Goal: Information Seeking & Learning: Check status

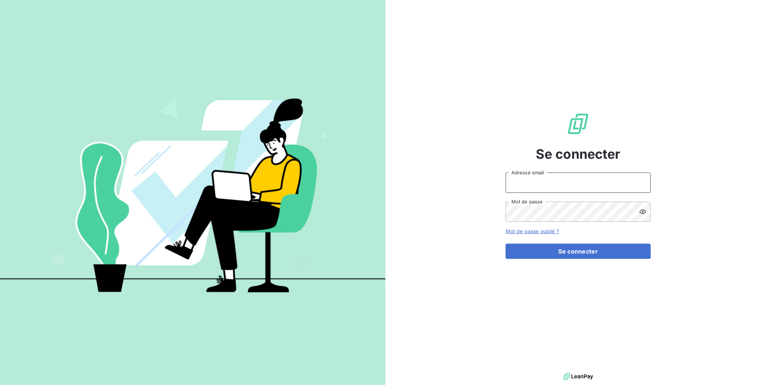
click at [554, 177] on input "Adresse email" at bounding box center [578, 182] width 145 height 20
type input "francois.rolet@met.com"
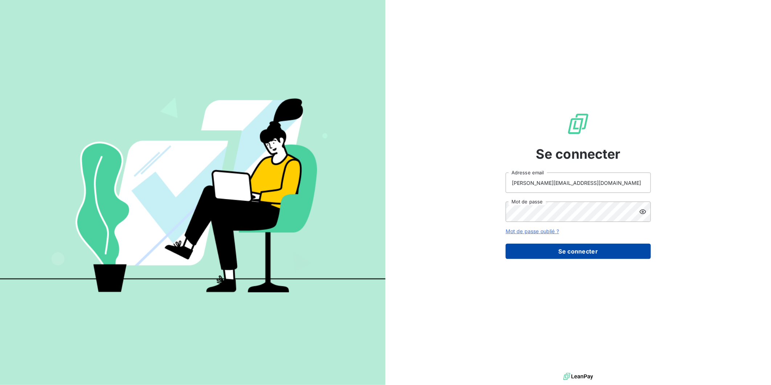
click at [569, 253] on button "Se connecter" at bounding box center [578, 251] width 145 height 15
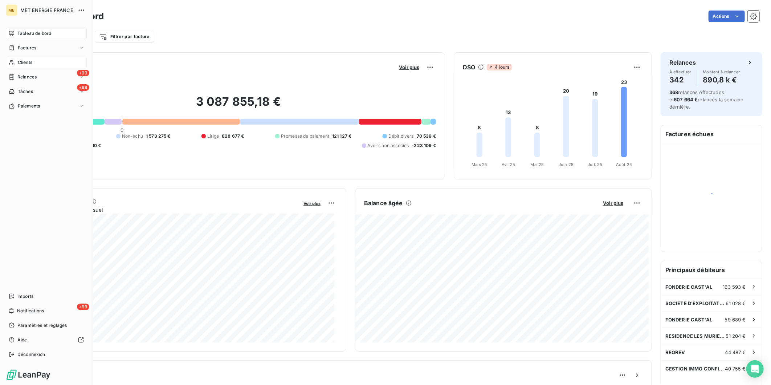
click at [21, 63] on span "Clients" at bounding box center [25, 62] width 15 height 7
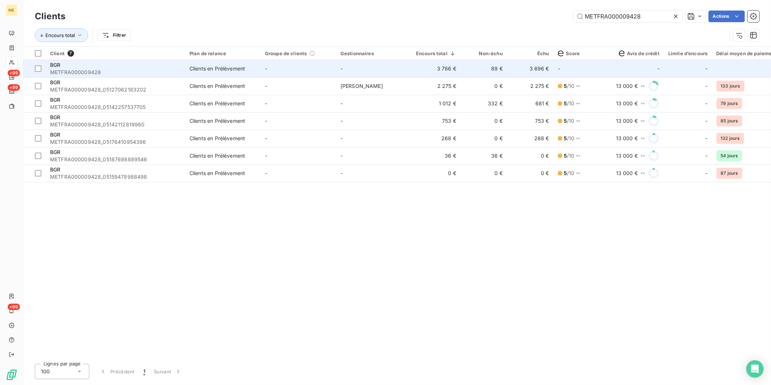
type input "METFRA000009428"
click at [117, 67] on div "BGR" at bounding box center [115, 64] width 131 height 7
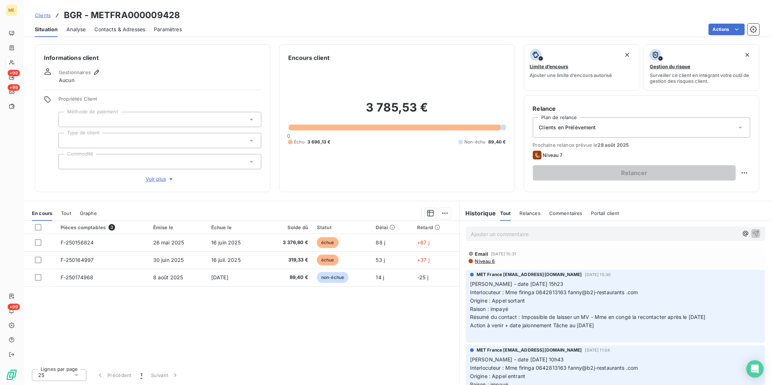
click at [520, 235] on p "Ajouter un commentaire ﻿" at bounding box center [604, 233] width 267 height 9
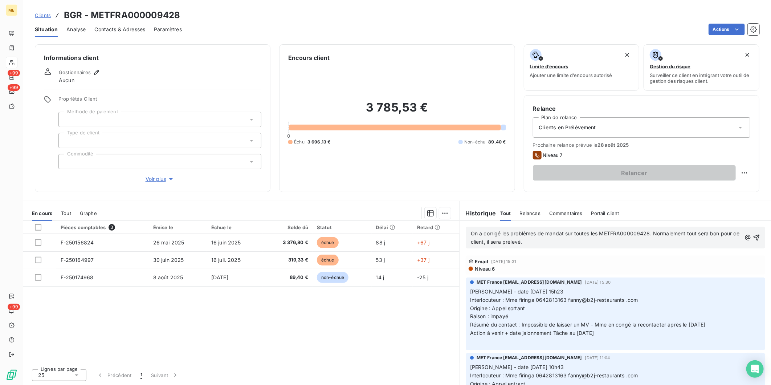
click at [589, 233] on span "On a corrigé les problèmes de mandat sur toutes les METFRA000009428. Normalemen…" at bounding box center [606, 237] width 270 height 15
click at [587, 234] on span "On a corrigé les problèmes de mandat sur toutes les METFRA000009428. Normalemen…" at bounding box center [606, 237] width 270 height 15
click at [605, 241] on p "On a corrigé les problèmes de mandat sur tous les METFRA000009428. Normalement …" at bounding box center [606, 237] width 270 height 17
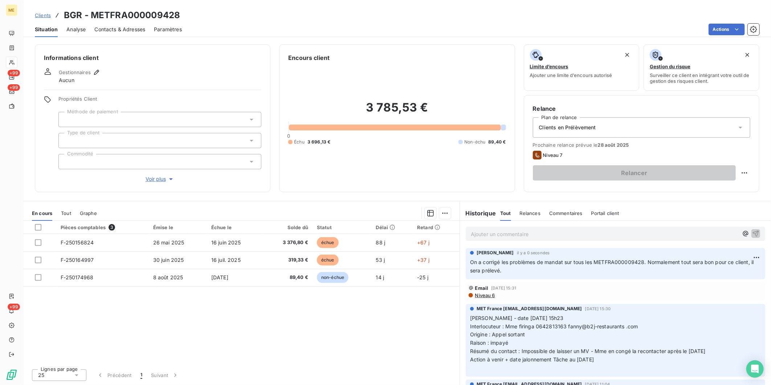
click at [42, 16] on span "Clients" at bounding box center [43, 15] width 16 height 6
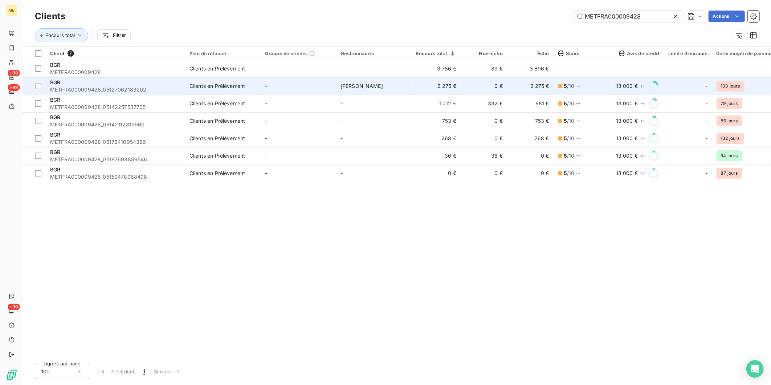
click at [93, 85] on div "BGR" at bounding box center [115, 82] width 131 height 7
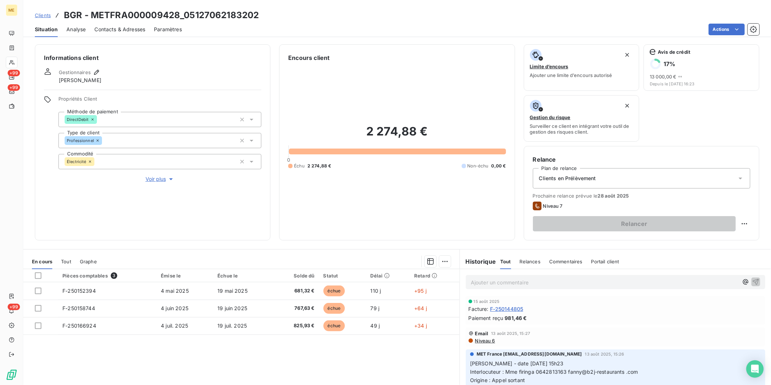
click at [46, 15] on span "Clients" at bounding box center [43, 15] width 16 height 6
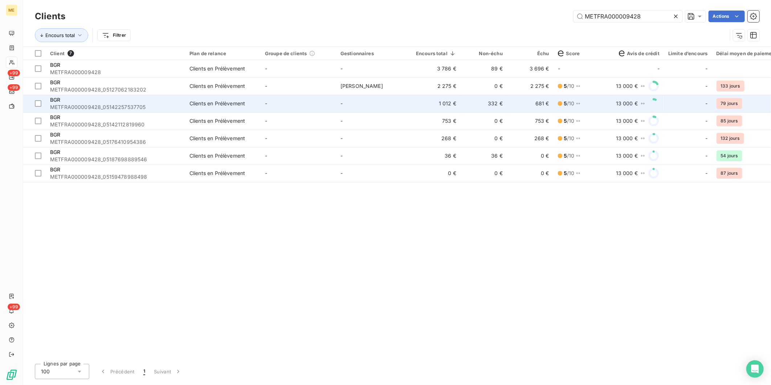
click at [99, 109] on span "METFRA000009428_05142257537705" at bounding box center [115, 106] width 131 height 7
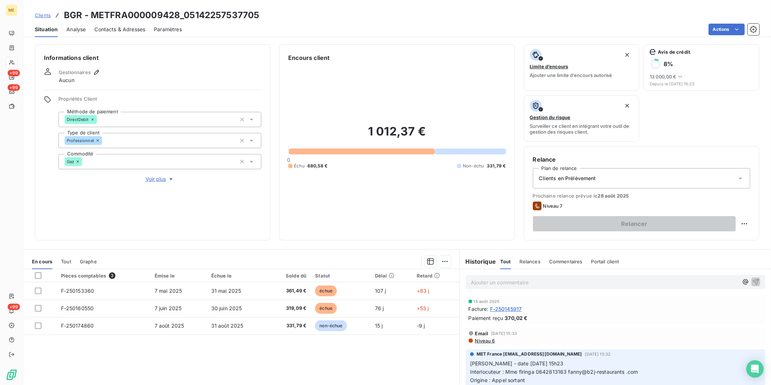
click at [46, 15] on span "Clients" at bounding box center [43, 15] width 16 height 6
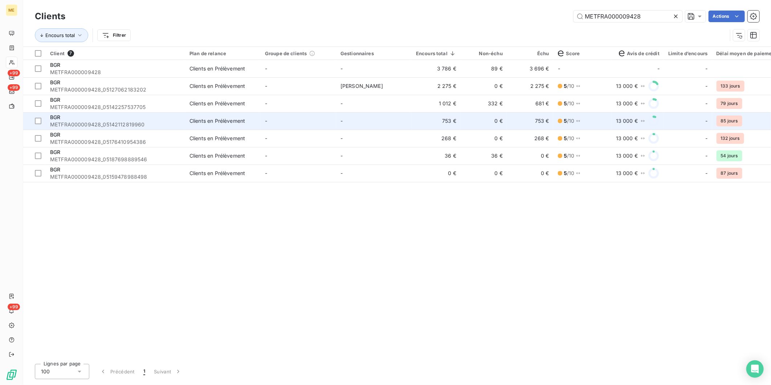
click at [93, 124] on span "METFRA000009428_05142112819960" at bounding box center [115, 124] width 131 height 7
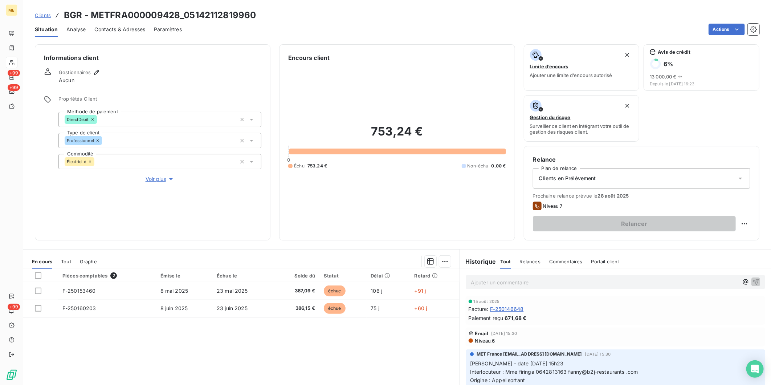
click at [37, 13] on span "Clients" at bounding box center [43, 15] width 16 height 6
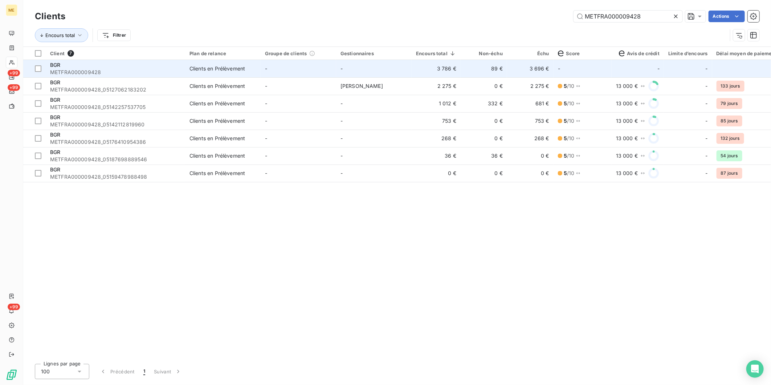
click at [94, 70] on span "METFRA000009428" at bounding box center [115, 72] width 131 height 7
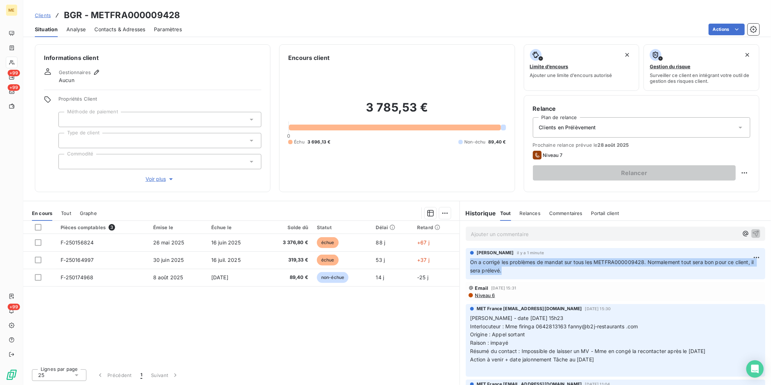
drag, startPoint x: 511, startPoint y: 270, endPoint x: 469, endPoint y: 264, distance: 42.2
click at [469, 264] on div "François Rolet il y a 1 minute On a corrigé les problèmes de mandat sur tous le…" at bounding box center [615, 263] width 299 height 31
copy span "On a corrigé les problèmes de mandat sur tous les METFRA000009428. Normalement …"
click at [38, 14] on span "Clients" at bounding box center [43, 15] width 16 height 6
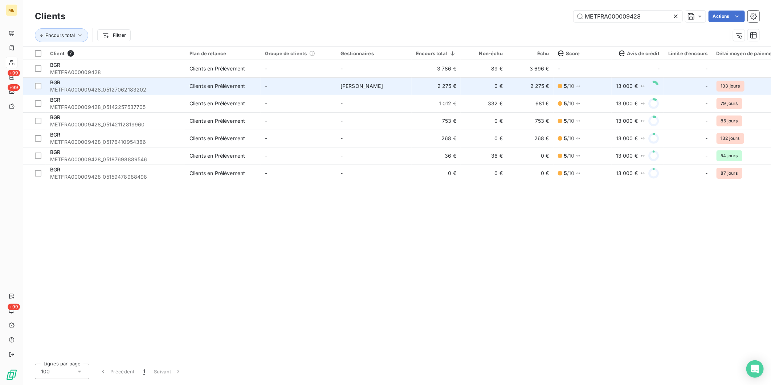
click at [110, 85] on div "BGR" at bounding box center [115, 82] width 131 height 7
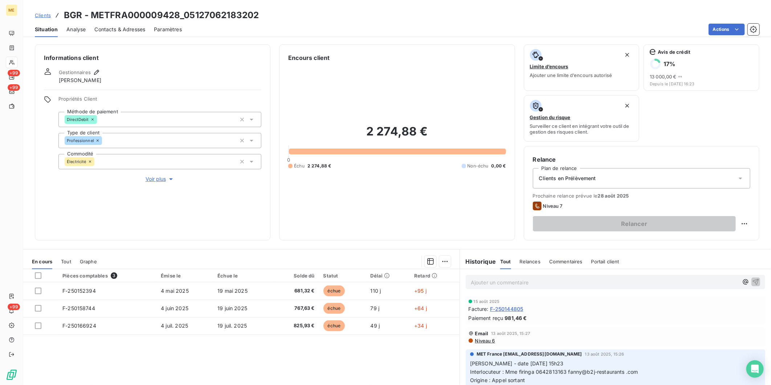
click at [558, 285] on p "Ajouter un commentaire ﻿" at bounding box center [604, 282] width 267 height 9
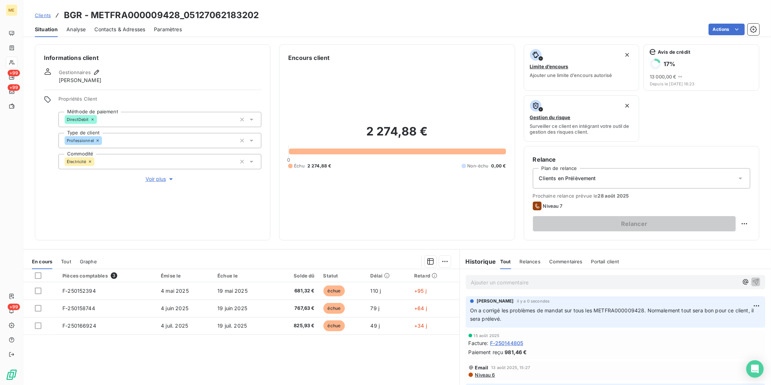
click at [39, 17] on span "Clients" at bounding box center [43, 15] width 16 height 6
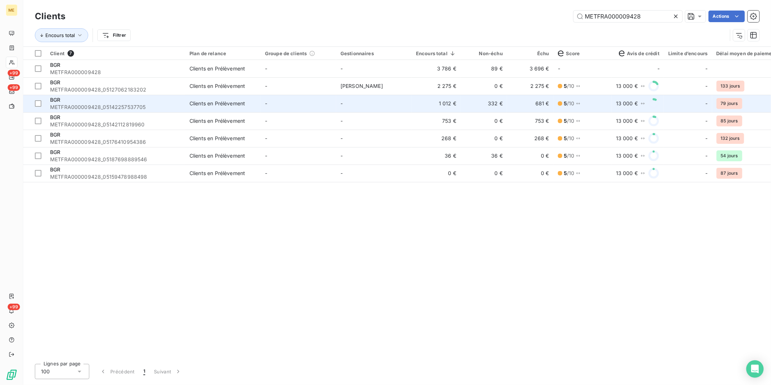
click at [104, 107] on span "METFRA000009428_05142257537705" at bounding box center [115, 106] width 131 height 7
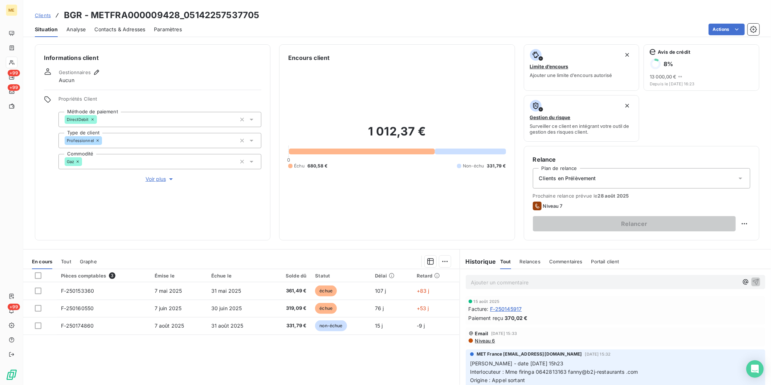
click at [578, 280] on p "Ajouter un commentaire ﻿" at bounding box center [604, 282] width 267 height 9
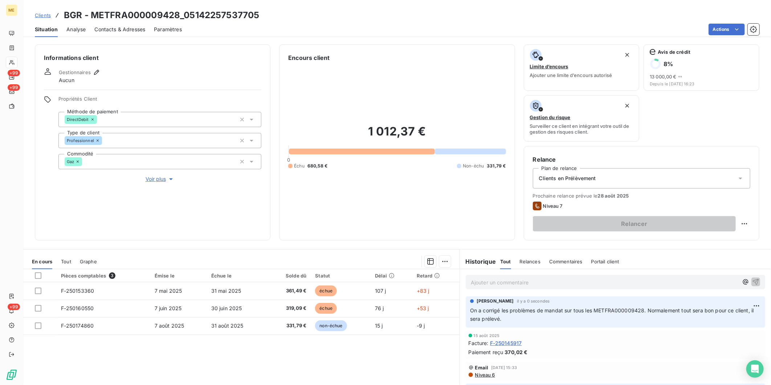
click at [44, 14] on span "Clients" at bounding box center [43, 15] width 16 height 6
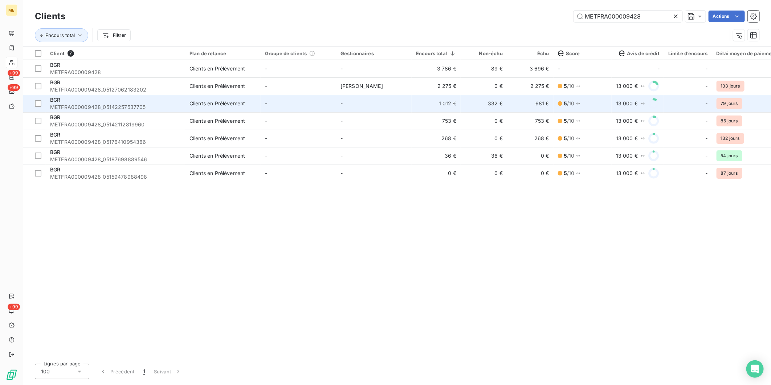
click at [103, 104] on span "METFRA000009428_05142257537705" at bounding box center [115, 106] width 131 height 7
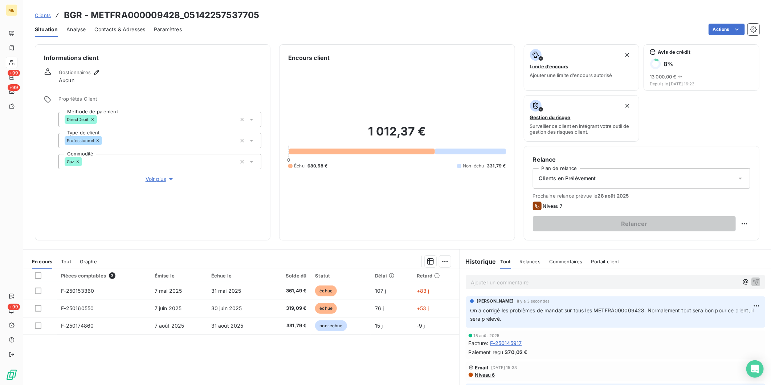
click at [42, 14] on span "Clients" at bounding box center [43, 15] width 16 height 6
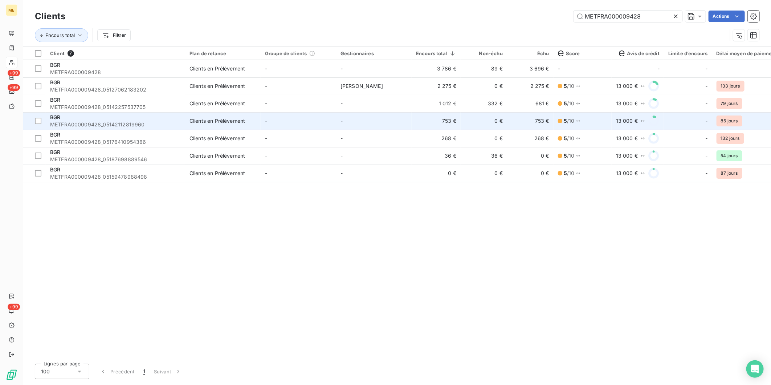
click at [89, 121] on span "METFRA000009428_05142112819960" at bounding box center [115, 124] width 131 height 7
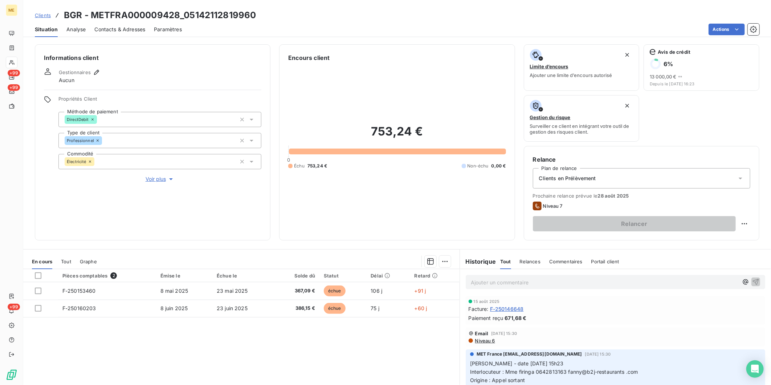
click at [530, 283] on p "Ajouter un commentaire ﻿" at bounding box center [604, 282] width 267 height 9
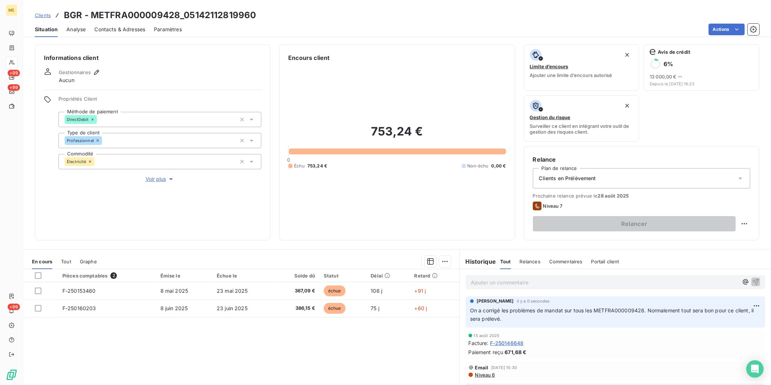
click at [40, 15] on span "Clients" at bounding box center [43, 15] width 16 height 6
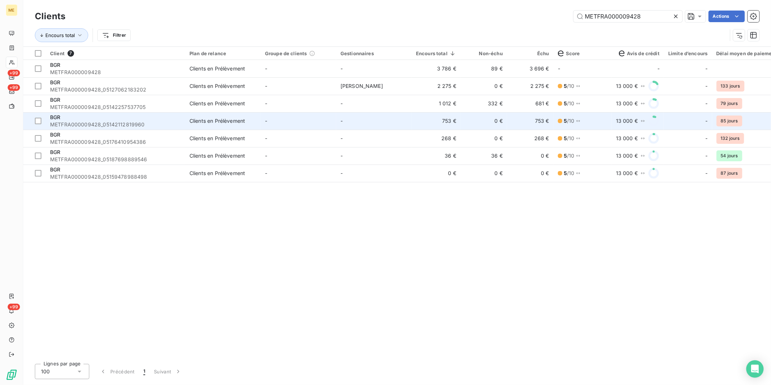
click at [96, 121] on span "METFRA000009428_05142112819960" at bounding box center [115, 124] width 131 height 7
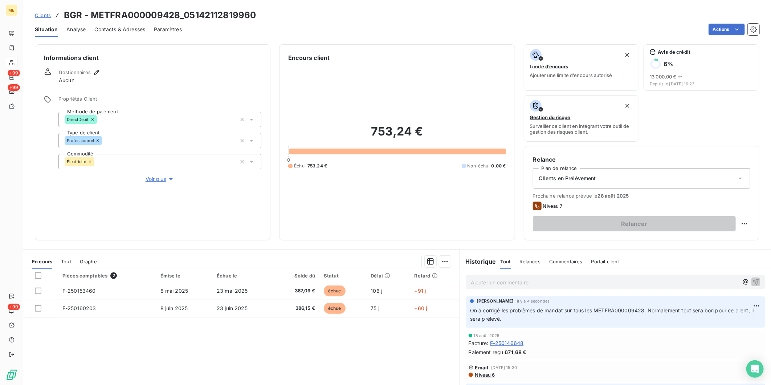
click at [38, 17] on span "Clients" at bounding box center [43, 15] width 16 height 6
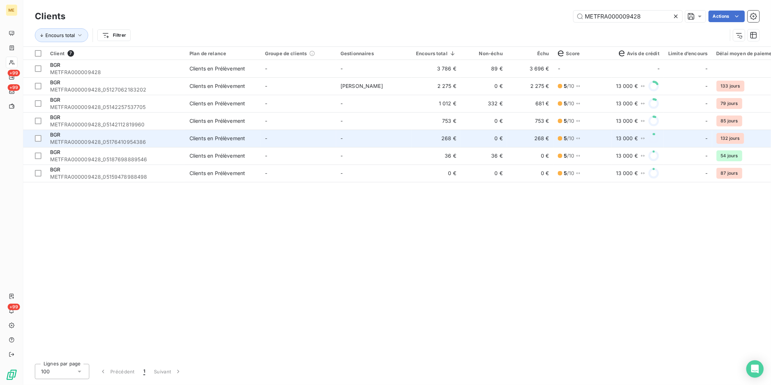
click at [94, 139] on span "METFRA000009428_05176410954386" at bounding box center [115, 141] width 131 height 7
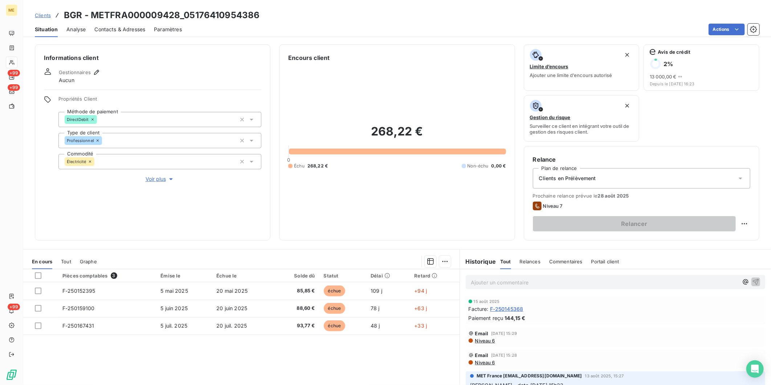
click at [540, 281] on p "Ajouter un commentaire ﻿" at bounding box center [604, 282] width 267 height 9
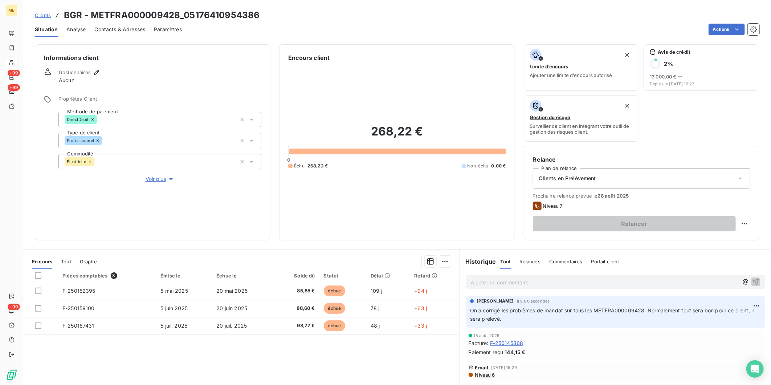
click at [45, 16] on span "Clients" at bounding box center [43, 15] width 16 height 6
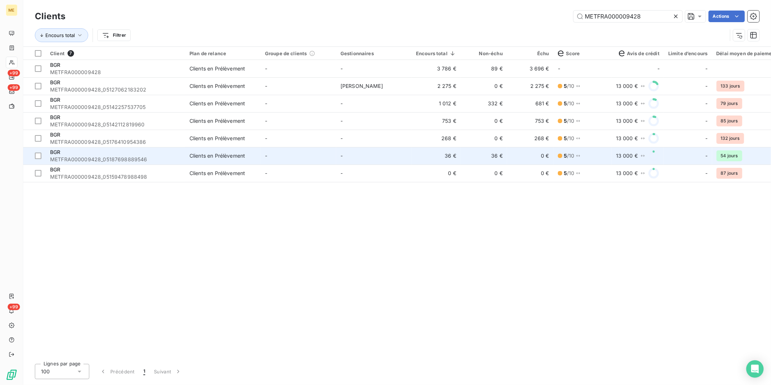
click at [111, 160] on span "METFRA000009428_05187698889546" at bounding box center [115, 159] width 131 height 7
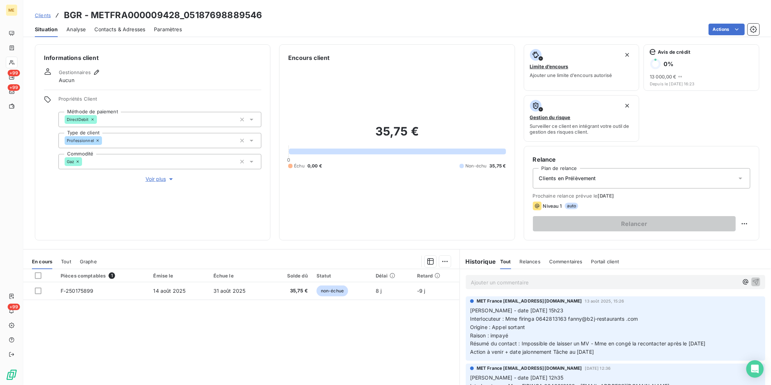
click at [542, 284] on p "Ajouter un commentaire ﻿" at bounding box center [604, 282] width 267 height 9
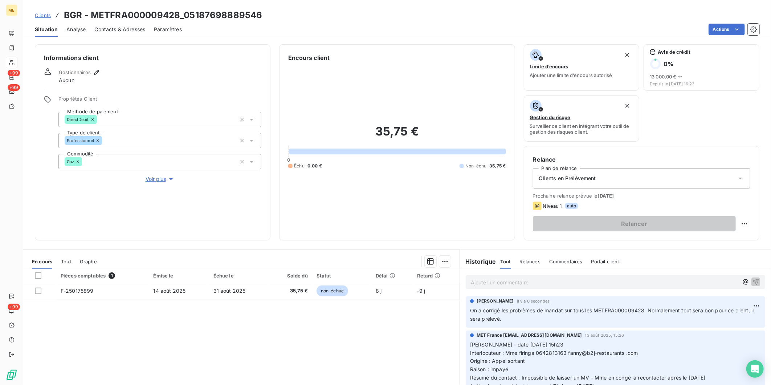
click at [42, 16] on span "Clients" at bounding box center [43, 15] width 16 height 6
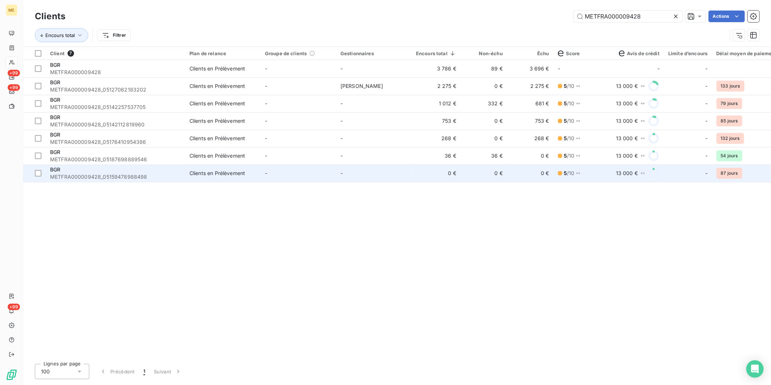
click at [90, 176] on span "METFRA000009428_05159478988498" at bounding box center [115, 176] width 131 height 7
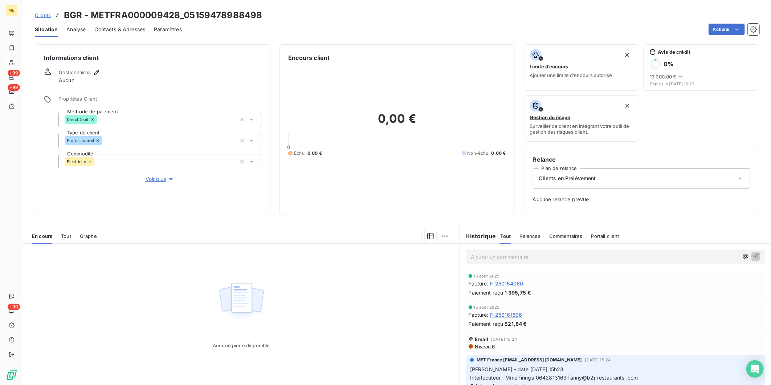
click at [524, 257] on p "Ajouter un commentaire ﻿" at bounding box center [604, 256] width 267 height 9
